Goal: Transaction & Acquisition: Purchase product/service

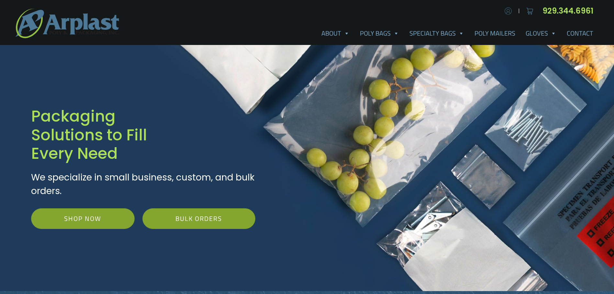
click at [513, 7] on img at bounding box center [509, 11] width 10 height 10
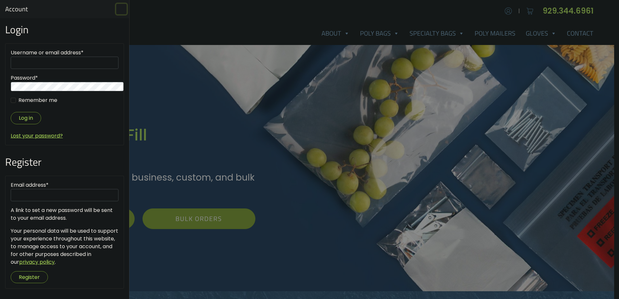
click at [121, 6] on button "Close" at bounding box center [121, 9] width 10 height 10
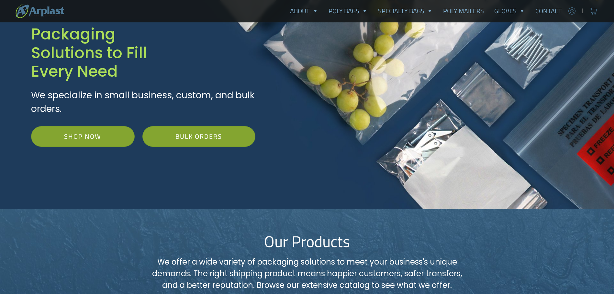
scroll to position [86, 0]
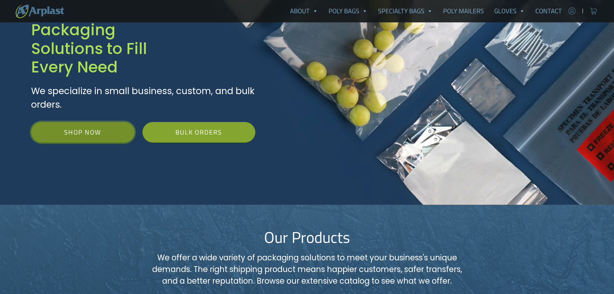
click at [53, 122] on link "Shop Now" at bounding box center [83, 132] width 104 height 21
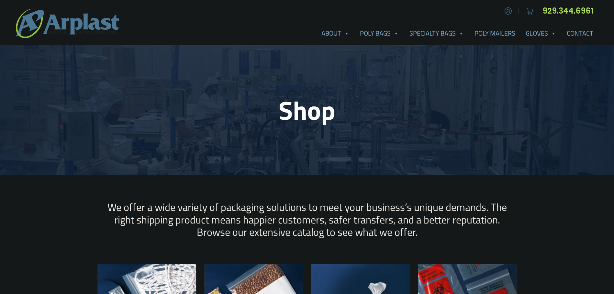
click at [331, 16] on div "About About Arplast Poly & Packaging FAQ Reviews Poly Bags Reclosable Poly Bags…" at bounding box center [307, 23] width 614 height 33
click at [209, 24] on div "About About Arplast Poly & Packaging FAQ Reviews Poly Bags Reclosable Poly Bags…" at bounding box center [307, 23] width 614 height 33
click at [323, 201] on h2 "We offer a wide variety of packaging solutions to meet your business’s unique d…" at bounding box center [307, 219] width 420 height 37
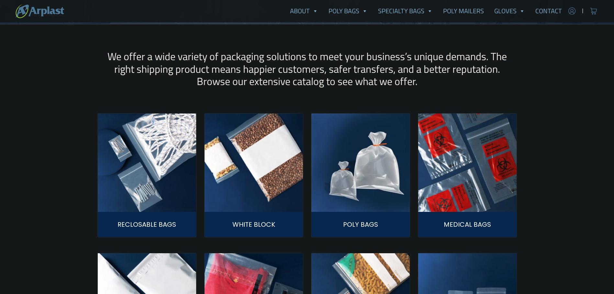
scroll to position [122, 0]
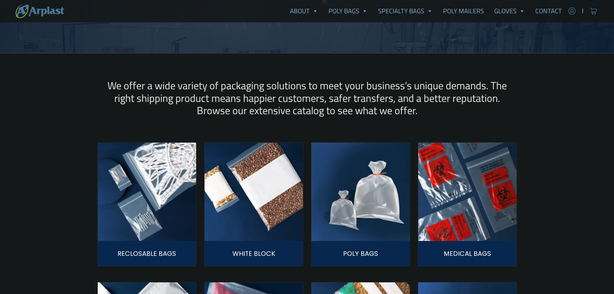
click at [154, 167] on img at bounding box center [147, 192] width 98 height 98
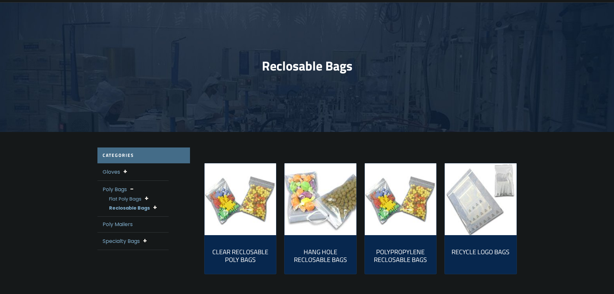
scroll to position [43, 0]
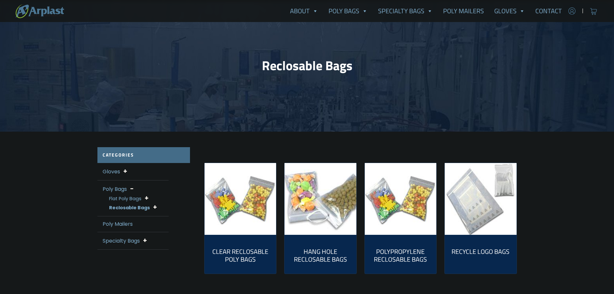
click at [240, 191] on img "Visit product category Clear Reclosable Poly Bags" at bounding box center [241, 199] width 72 height 72
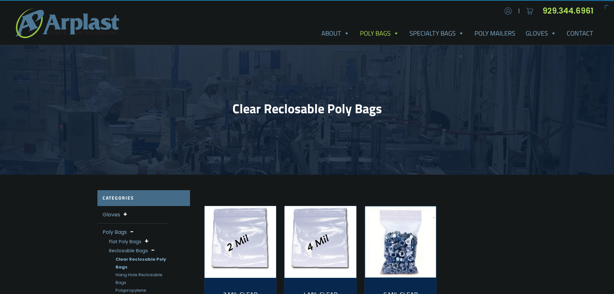
click at [241, 234] on img "Visit product category 2 Mil Clear Reclosable Bags" at bounding box center [241, 242] width 72 height 72
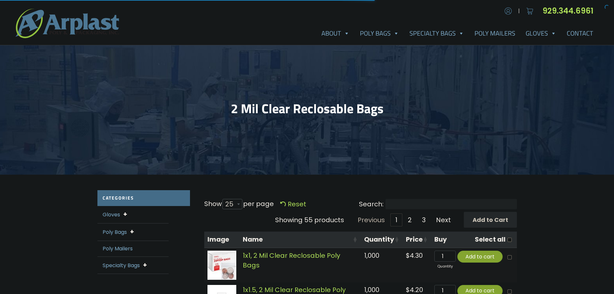
select select "25"
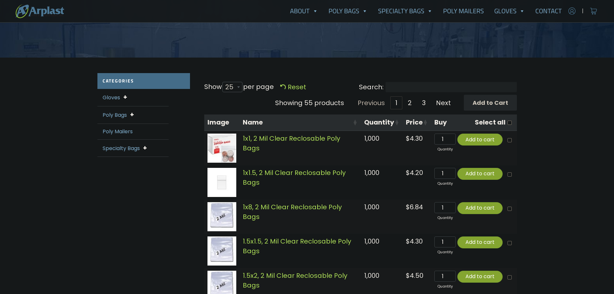
scroll to position [108, 0]
